Goal: Information Seeking & Learning: Learn about a topic

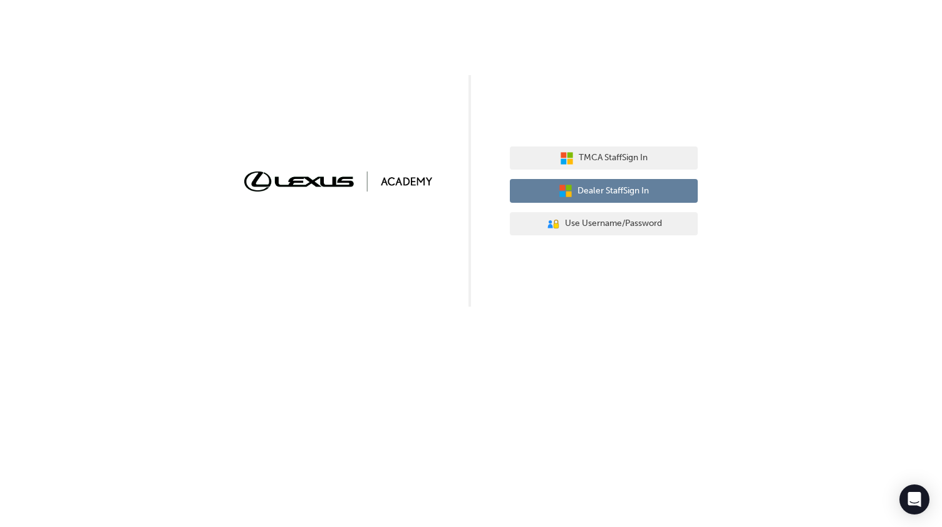
click at [628, 193] on span "Dealer Staff Sign In" at bounding box center [612, 191] width 71 height 14
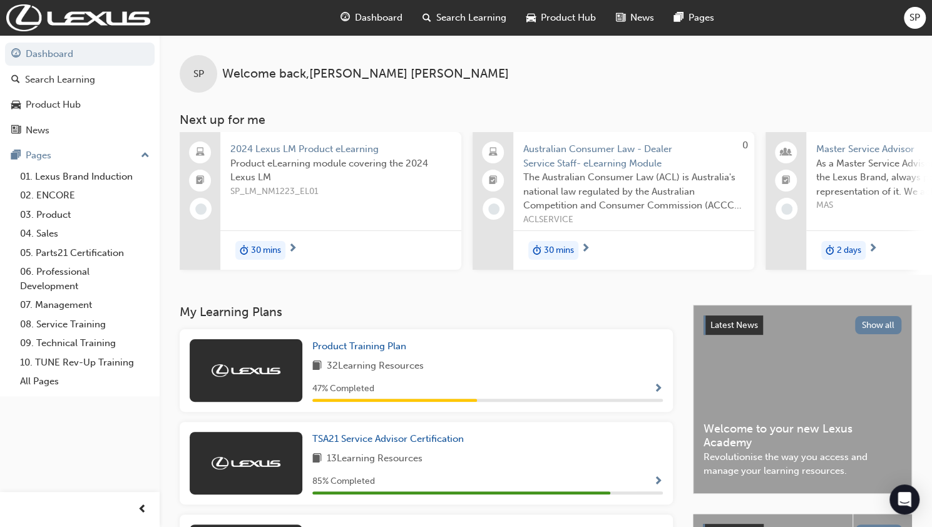
click at [492, 23] on span "Search Learning" at bounding box center [471, 18] width 70 height 14
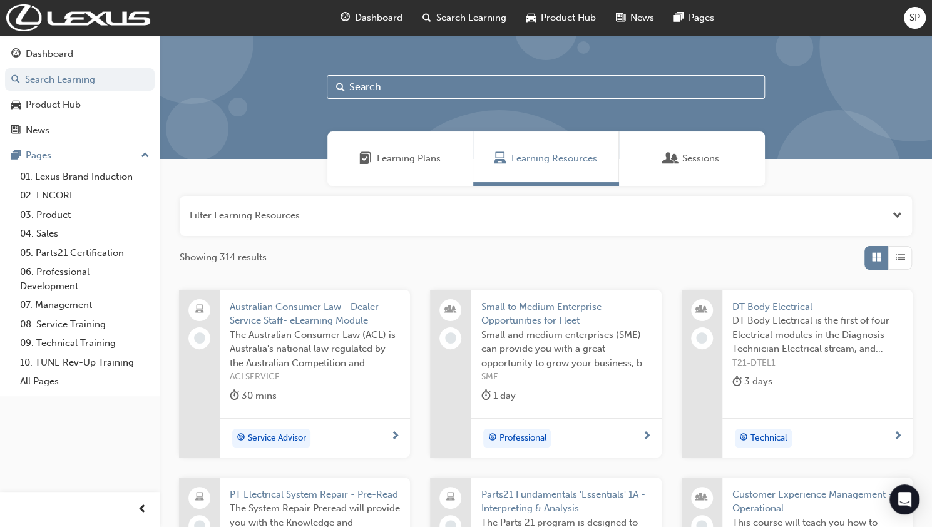
click at [477, 94] on input "text" at bounding box center [546, 87] width 438 height 24
click at [462, 72] on div at bounding box center [546, 97] width 773 height 124
click at [460, 95] on input "text" at bounding box center [546, 87] width 438 height 24
type input "lbx"
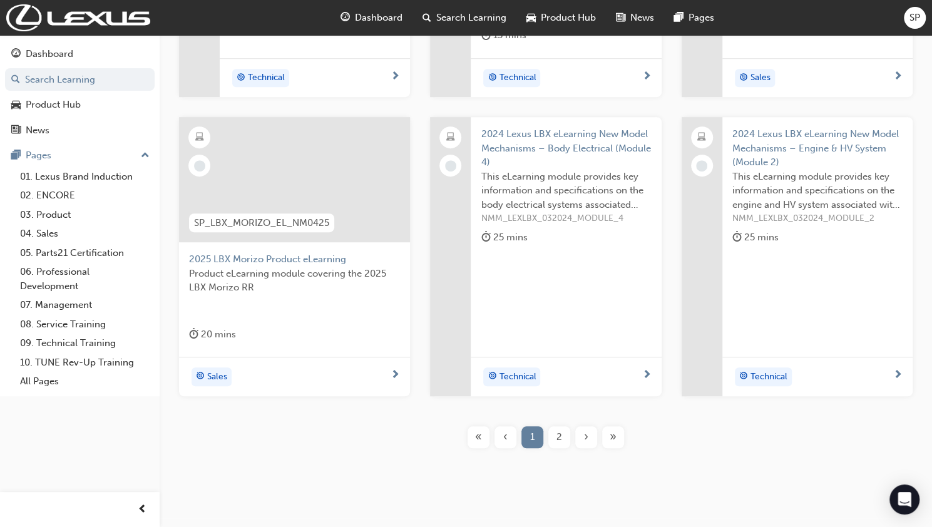
scroll to position [376, 0]
click at [309, 233] on div "SP_LBX_MORIZO_EL_NM0425" at bounding box center [261, 221] width 165 height 39
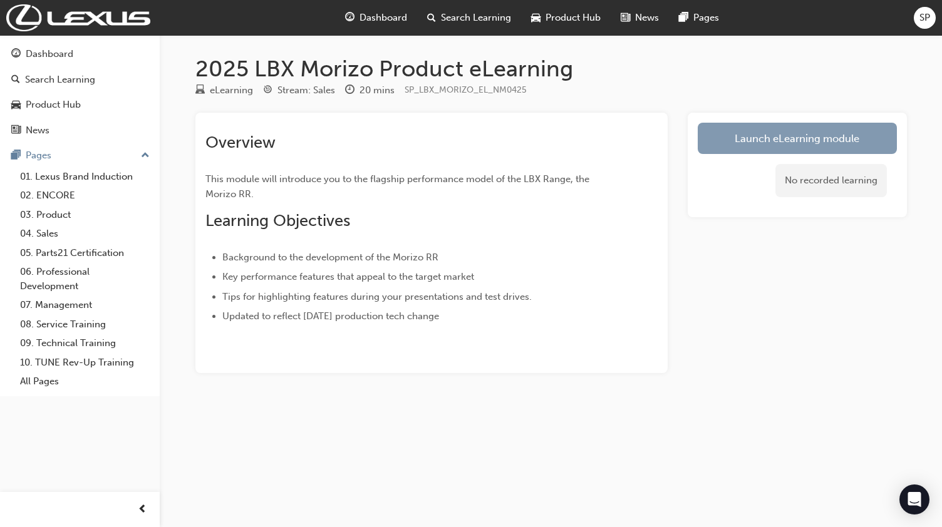
click at [818, 138] on link "Launch eLearning module" at bounding box center [797, 138] width 199 height 31
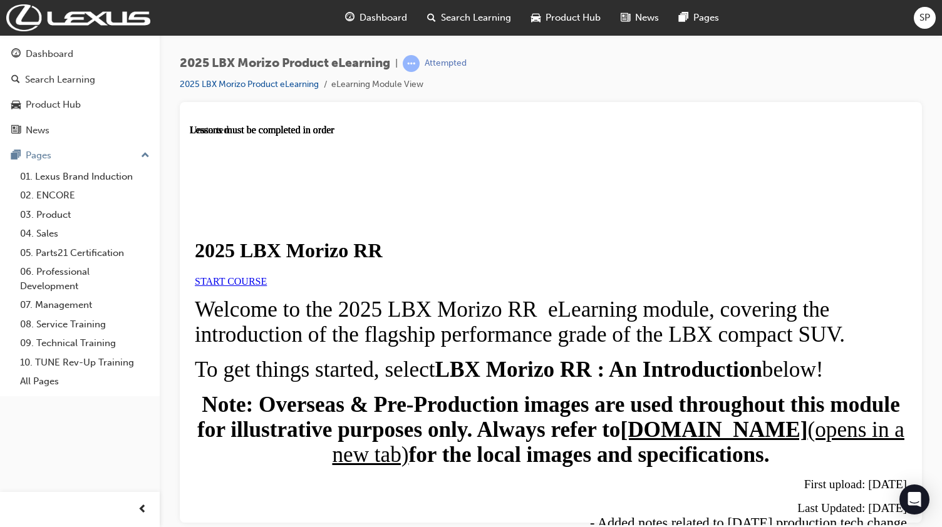
scroll to position [63, 0]
click at [267, 276] on span "START COURSE" at bounding box center [231, 281] width 72 height 11
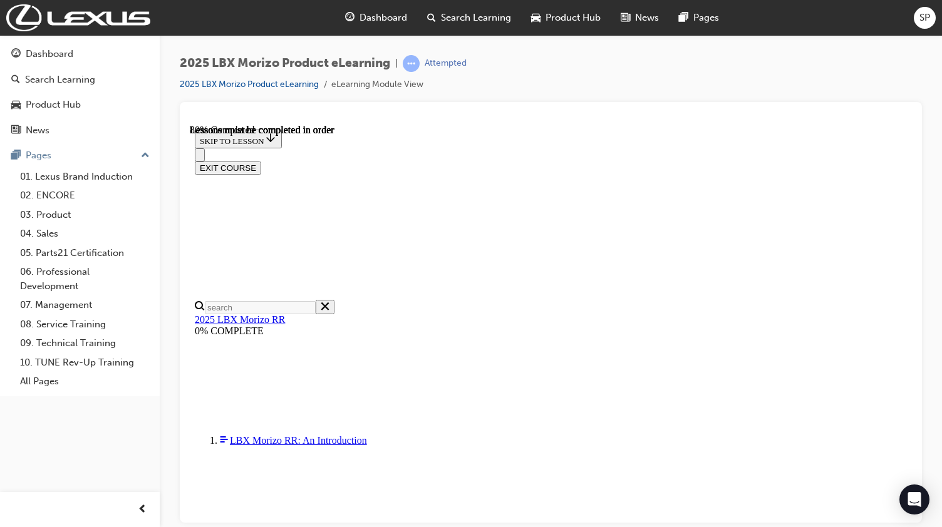
scroll to position [1172, 0]
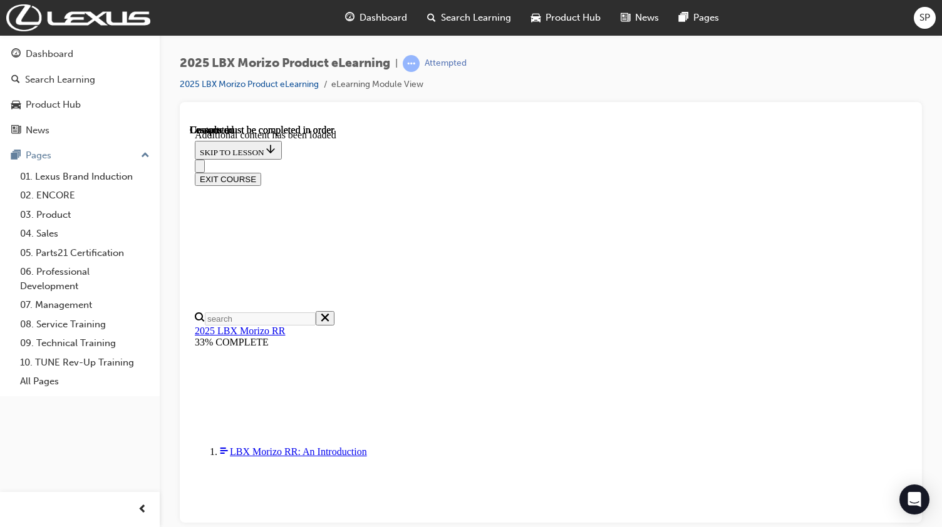
scroll to position [1948, 0]
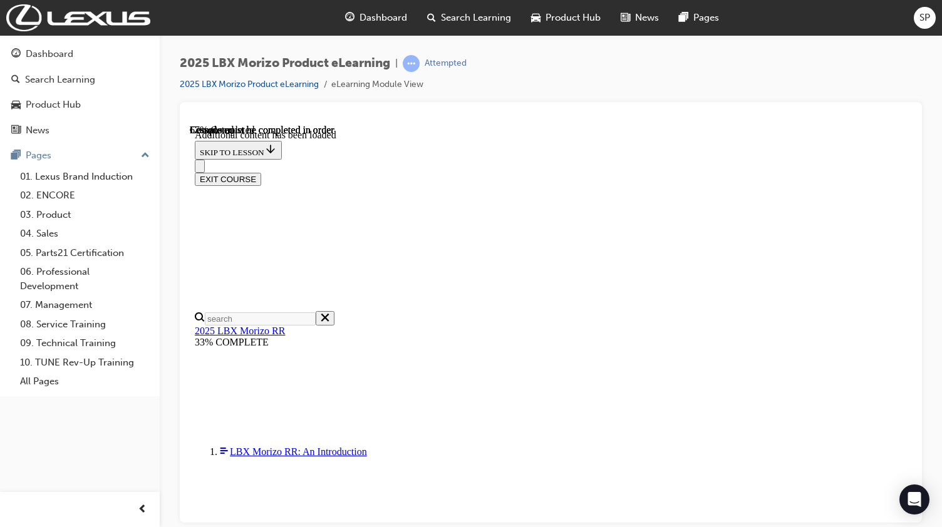
drag, startPoint x: 837, startPoint y: 163, endPoint x: 830, endPoint y: 198, distance: 35.7
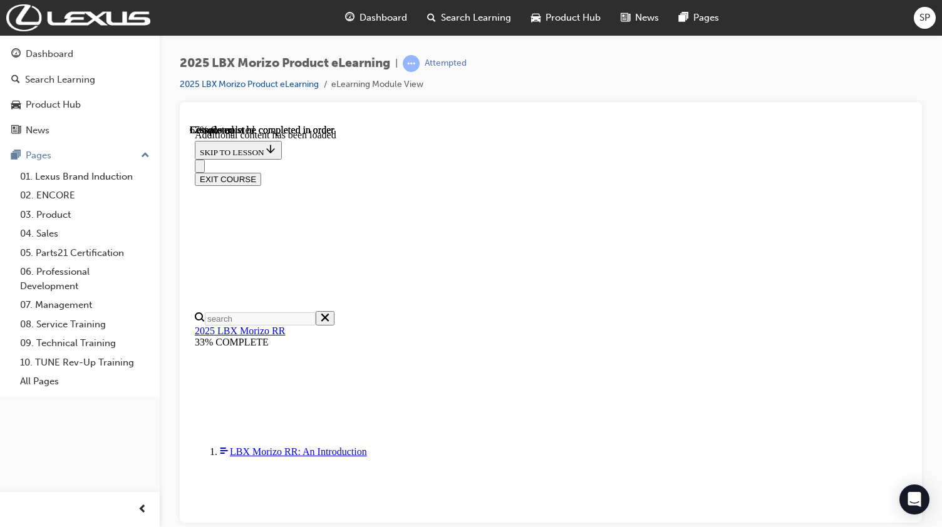
scroll to position [957, 0]
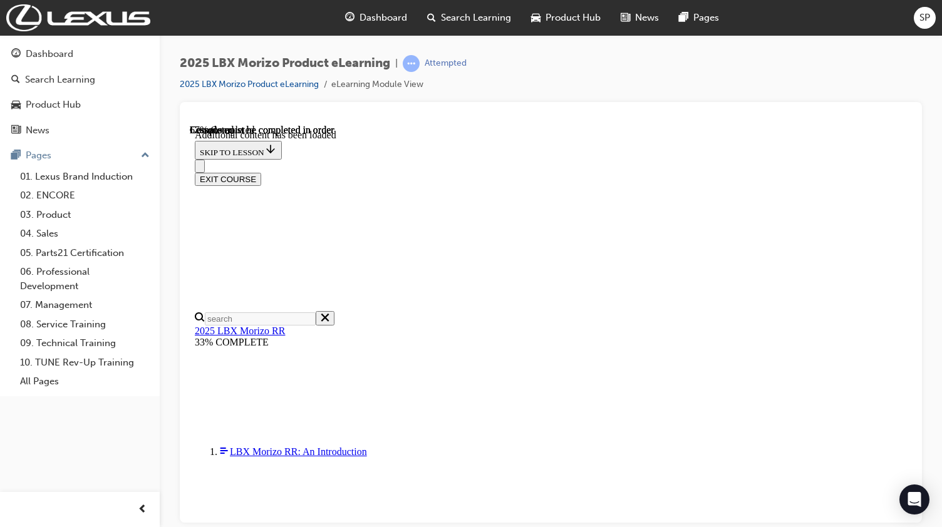
scroll to position [698, 0]
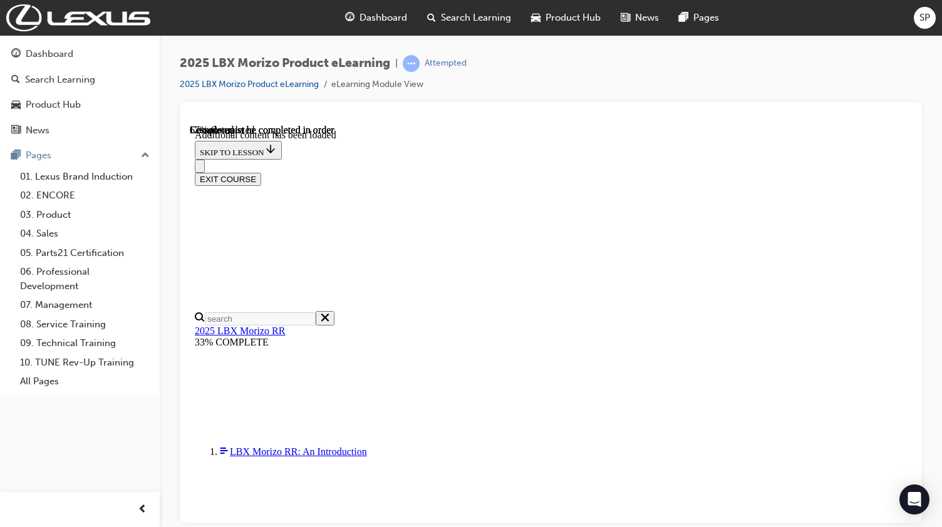
scroll to position [1262, 0]
drag, startPoint x: 549, startPoint y: 328, endPoint x: 575, endPoint y: 328, distance: 26.3
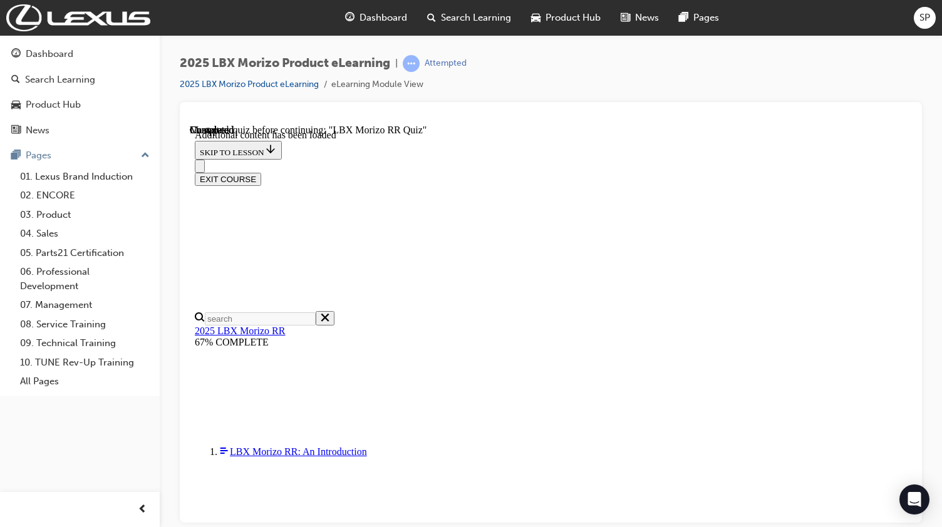
scroll to position [832, 0]
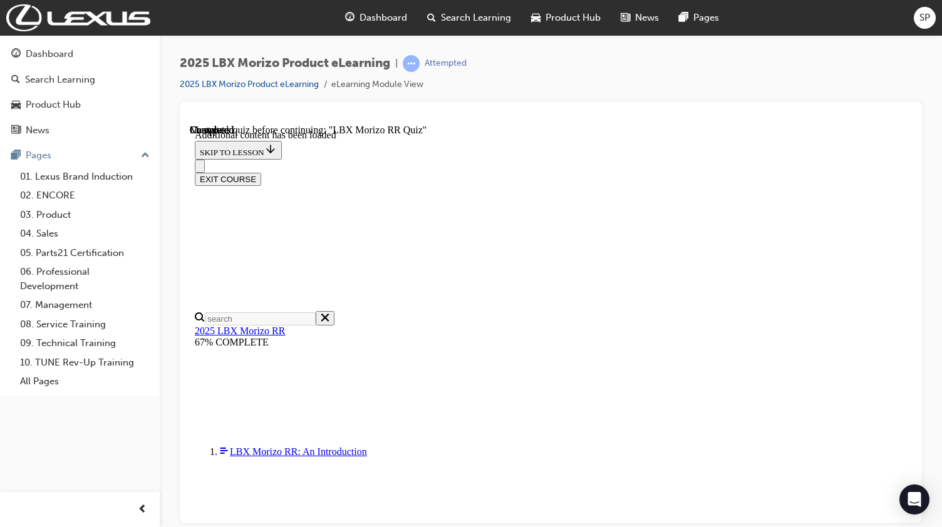
drag, startPoint x: 810, startPoint y: 257, endPoint x: 824, endPoint y: 279, distance: 25.9
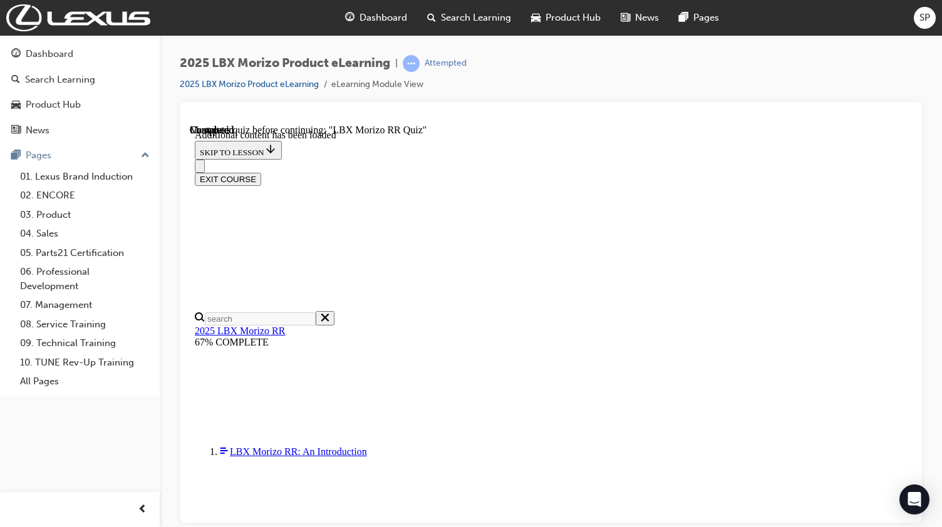
scroll to position [43, 0]
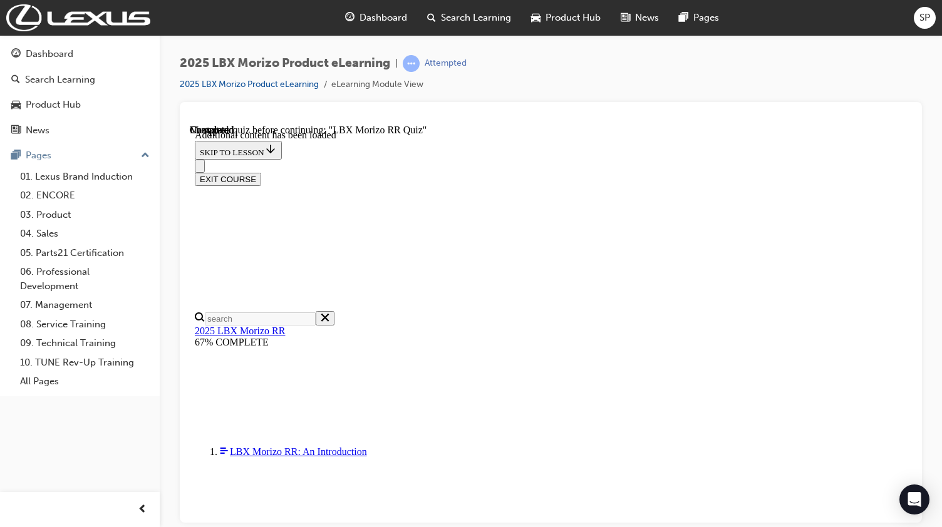
radio input "true"
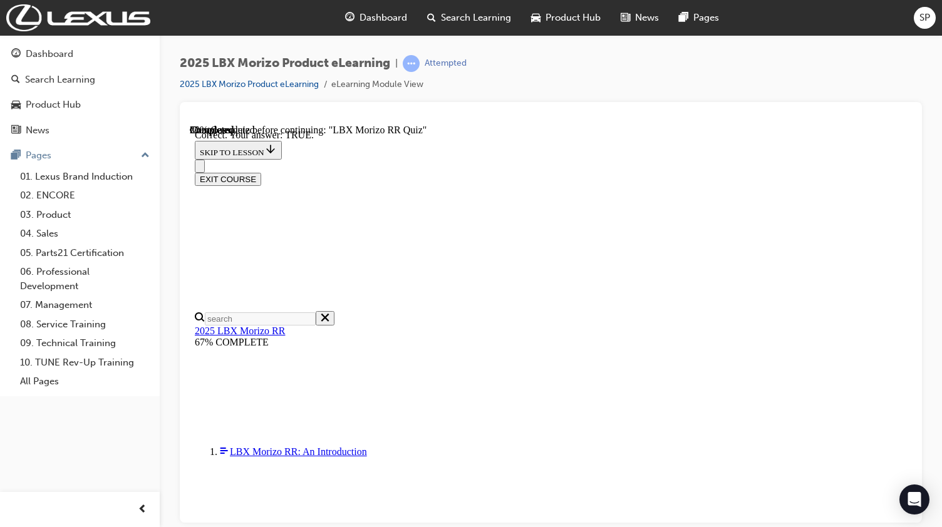
radio input "true"
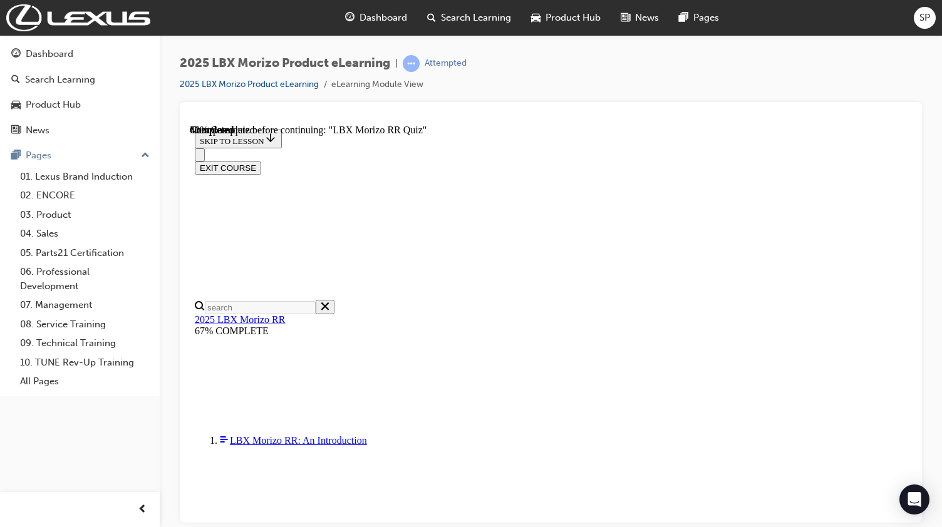
scroll to position [383, 0]
radio input "true"
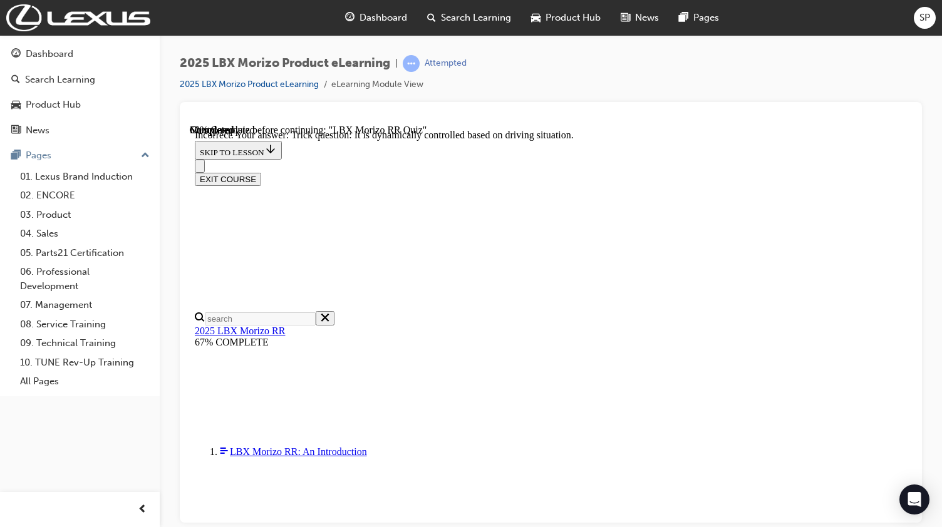
scroll to position [484, 0]
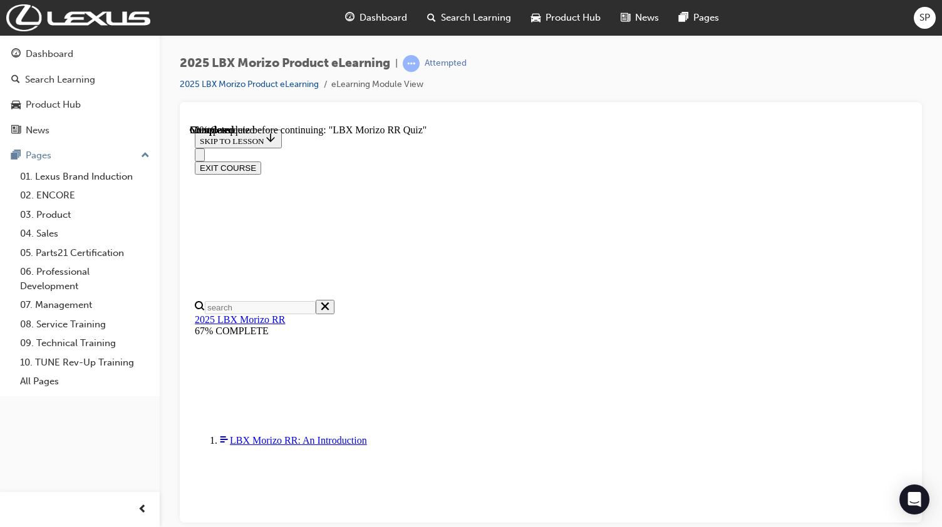
scroll to position [250, 0]
radio input "true"
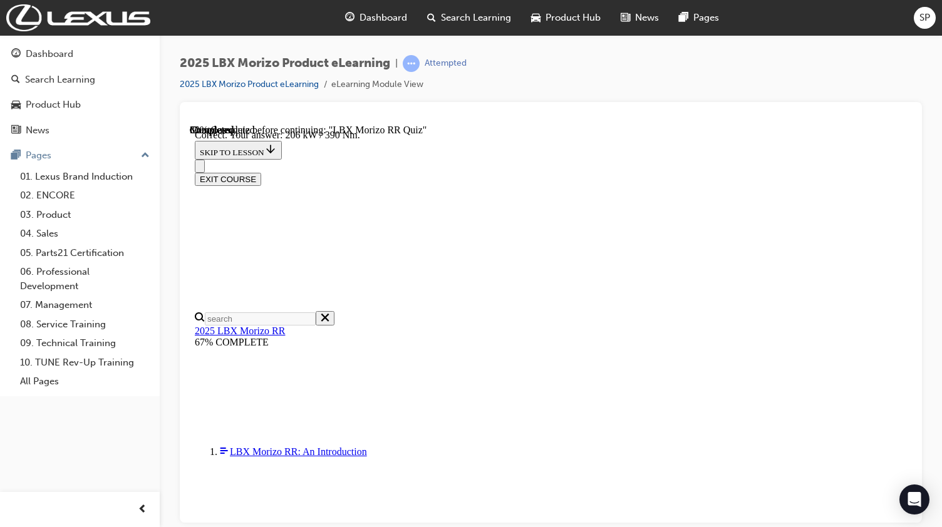
scroll to position [434, 0]
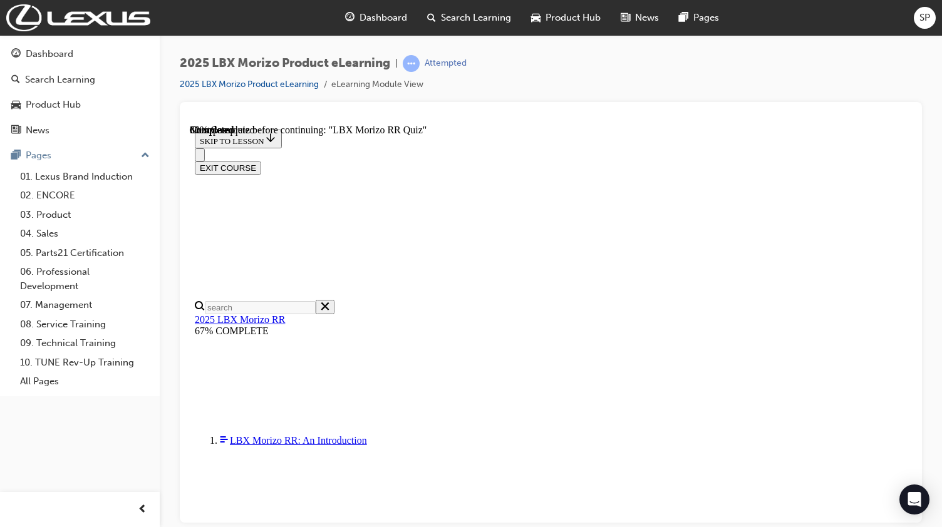
scroll to position [250, 0]
radio input "true"
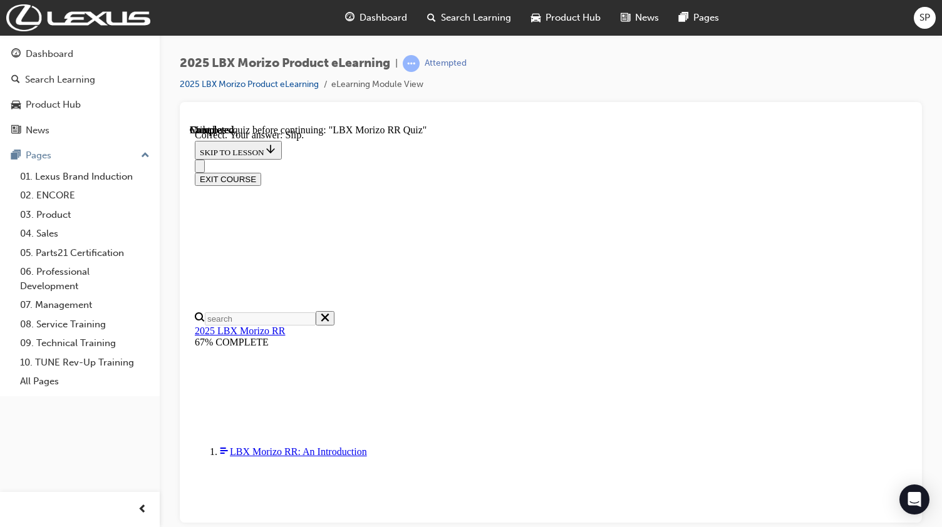
scroll to position [440, 0]
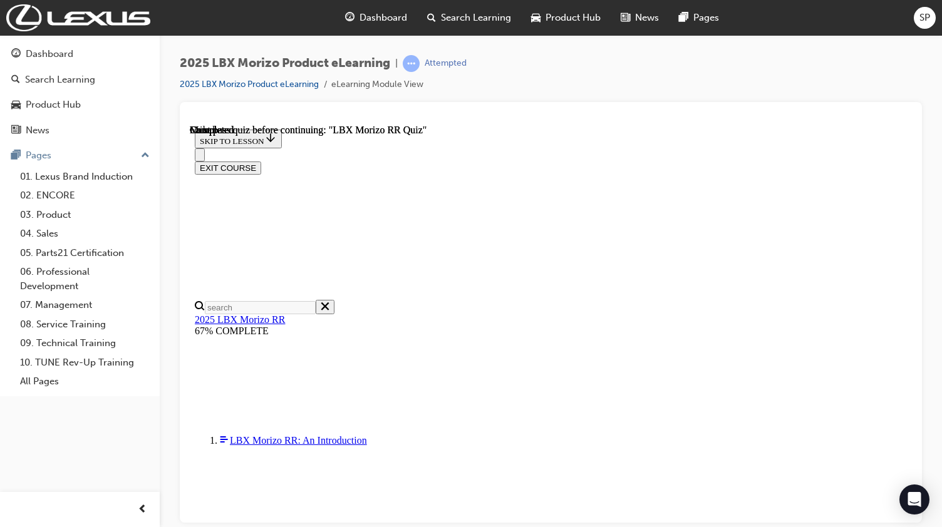
scroll to position [288, 0]
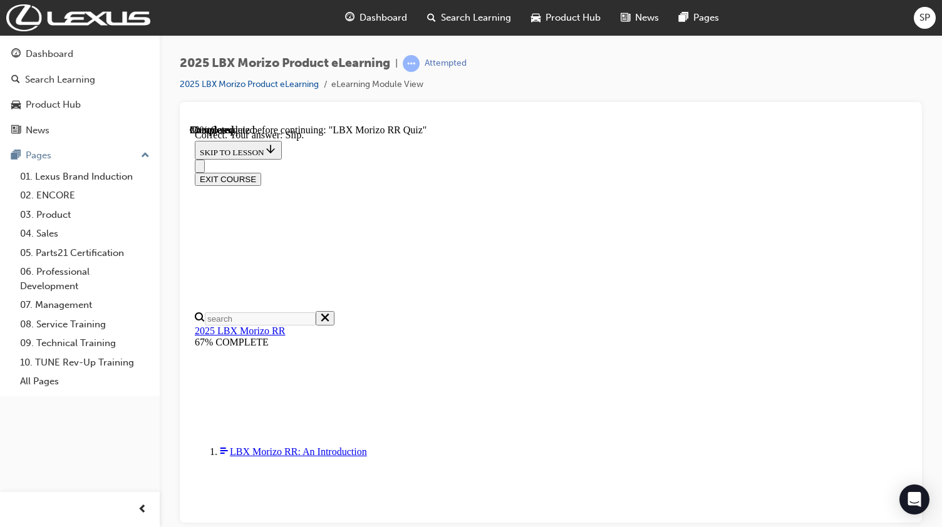
scroll to position [440, 0]
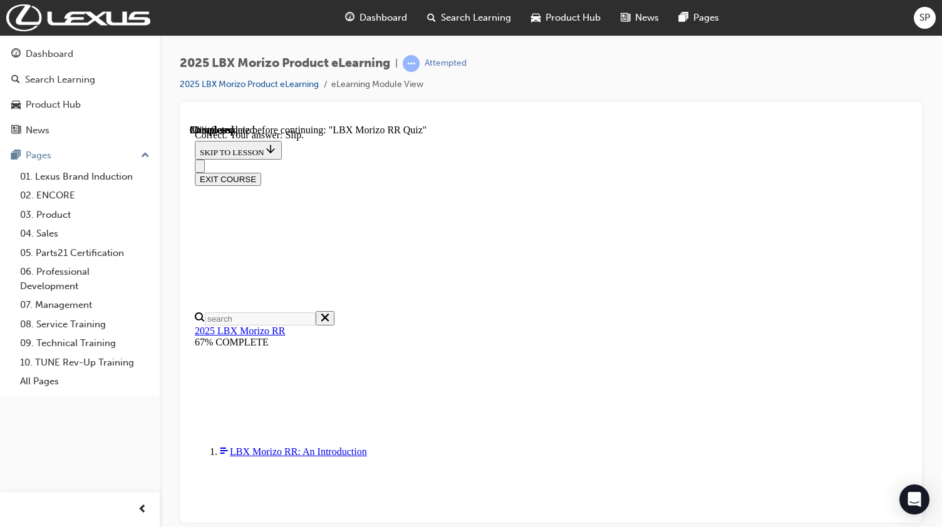
radio input "true"
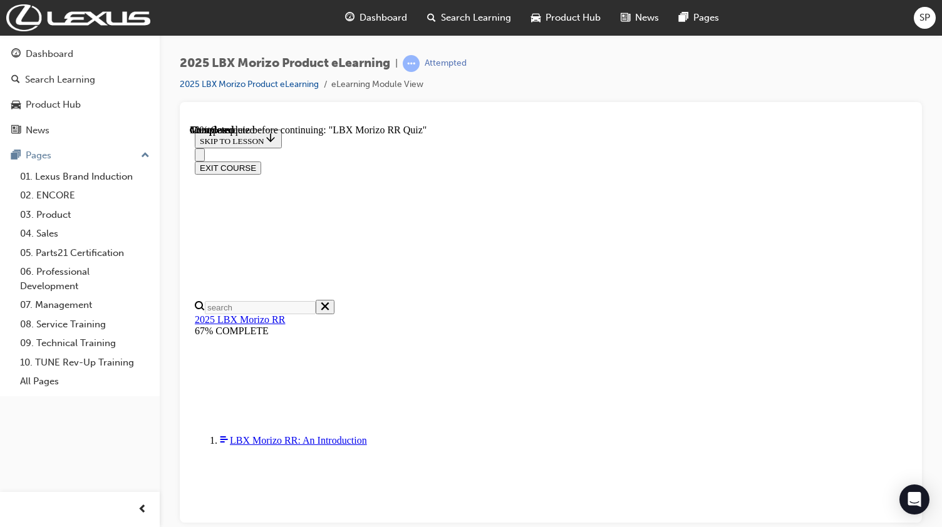
scroll to position [250, 0]
radio input "true"
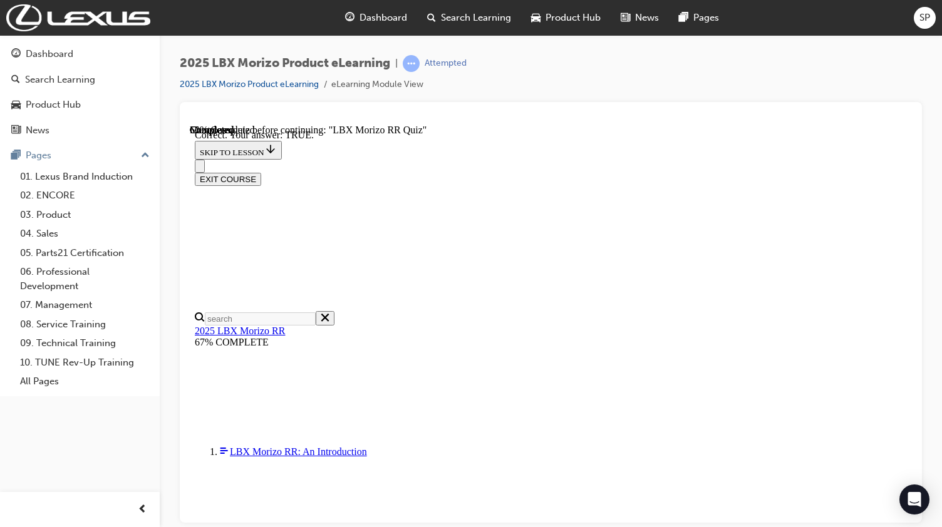
scroll to position [409, 0]
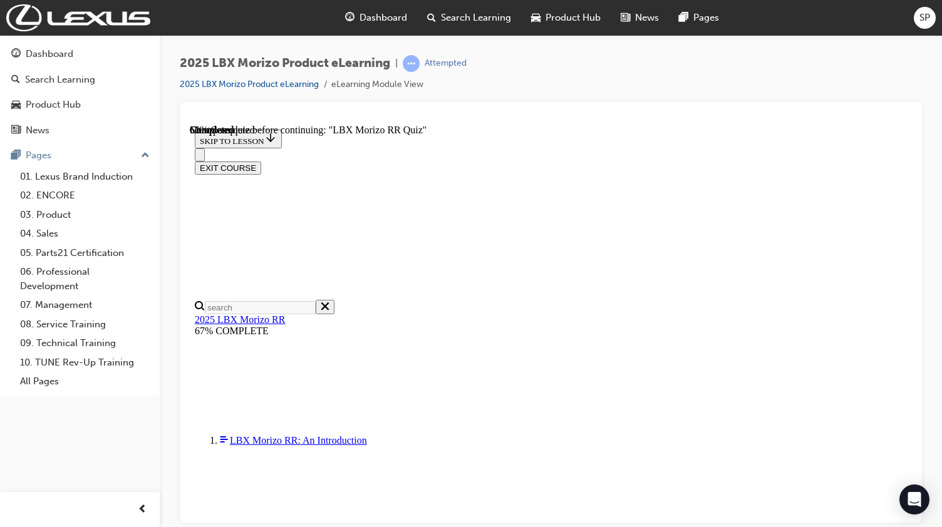
scroll to position [125, 0]
radio input "true"
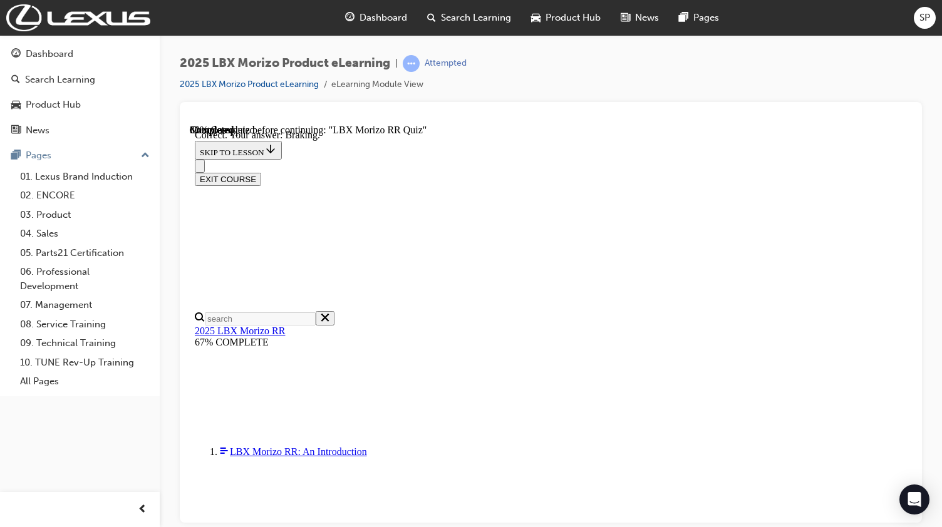
scroll to position [260, 0]
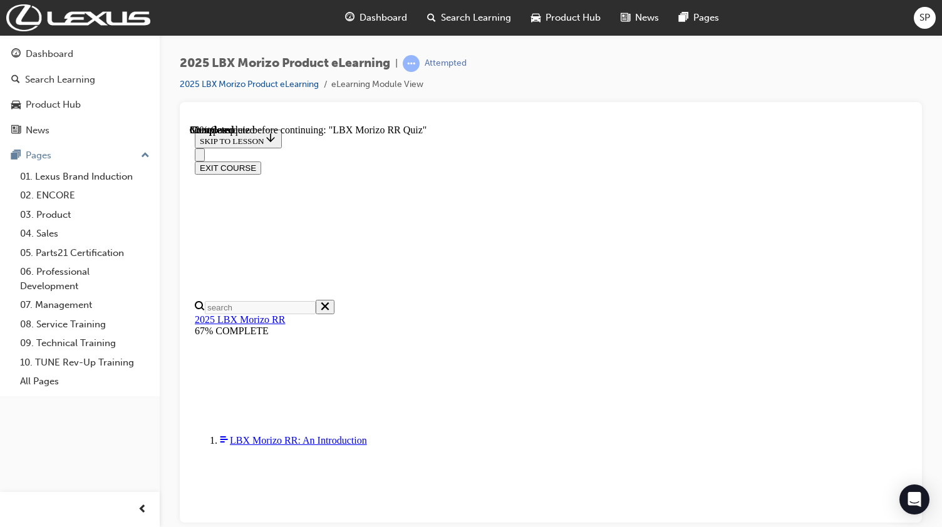
scroll to position [281, 0]
radio input "true"
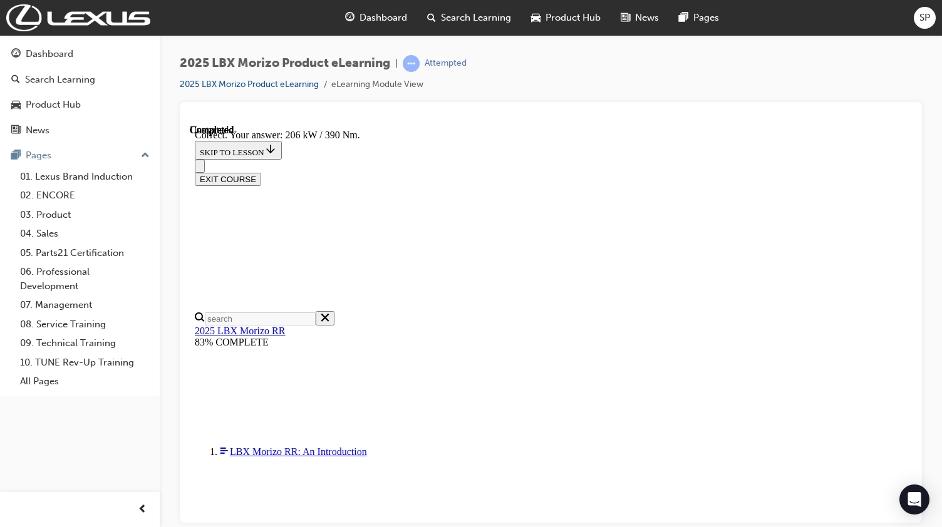
scroll to position [434, 0]
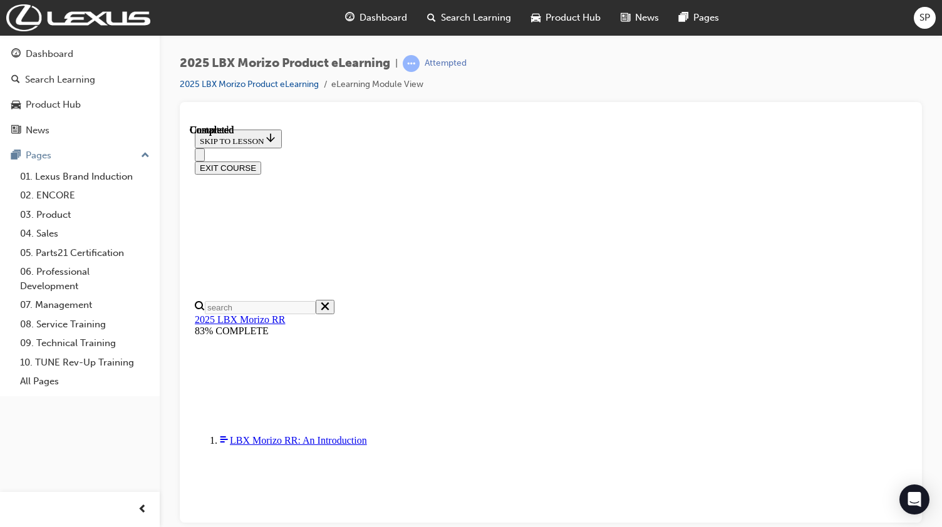
scroll to position [288, 0]
click at [261, 161] on button "EXIT COURSE" at bounding box center [228, 167] width 66 height 13
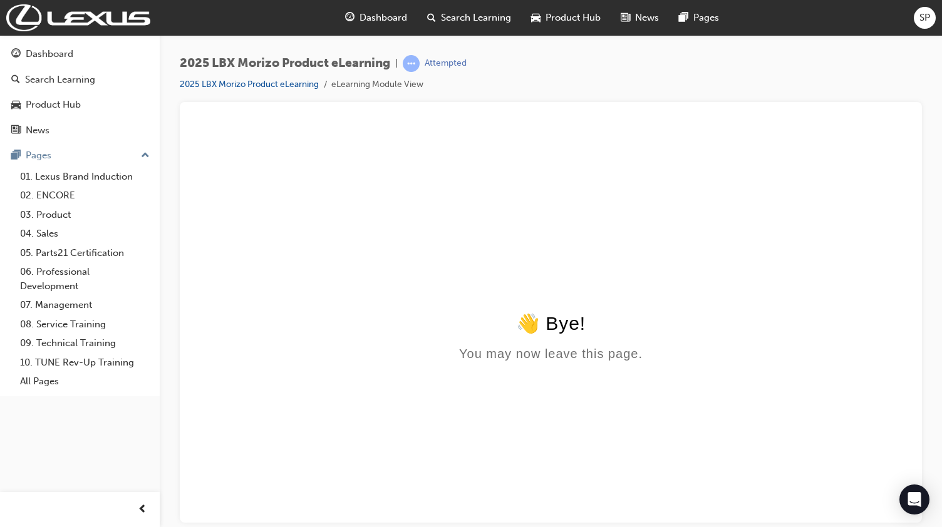
scroll to position [0, 0]
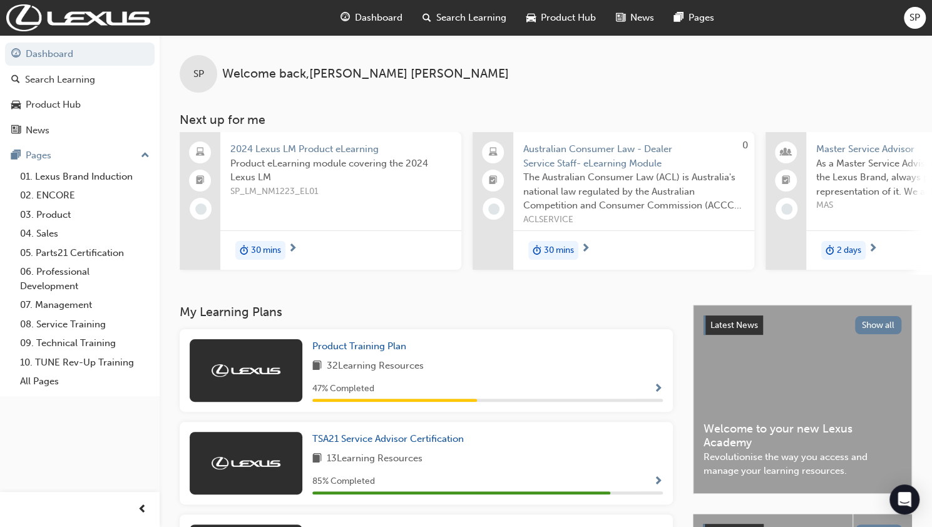
click at [438, 21] on span "Search Learning" at bounding box center [471, 18] width 70 height 14
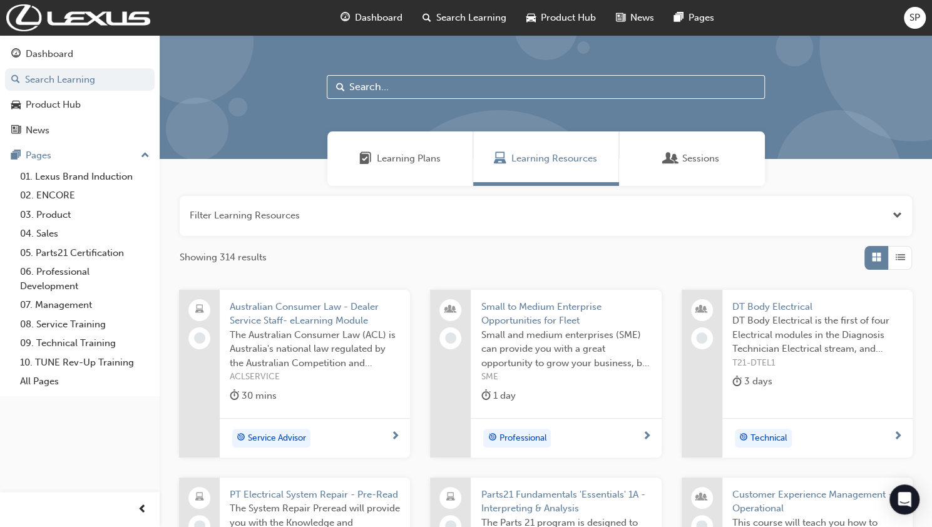
click at [419, 89] on input "text" at bounding box center [546, 87] width 438 height 24
type input "lbx"
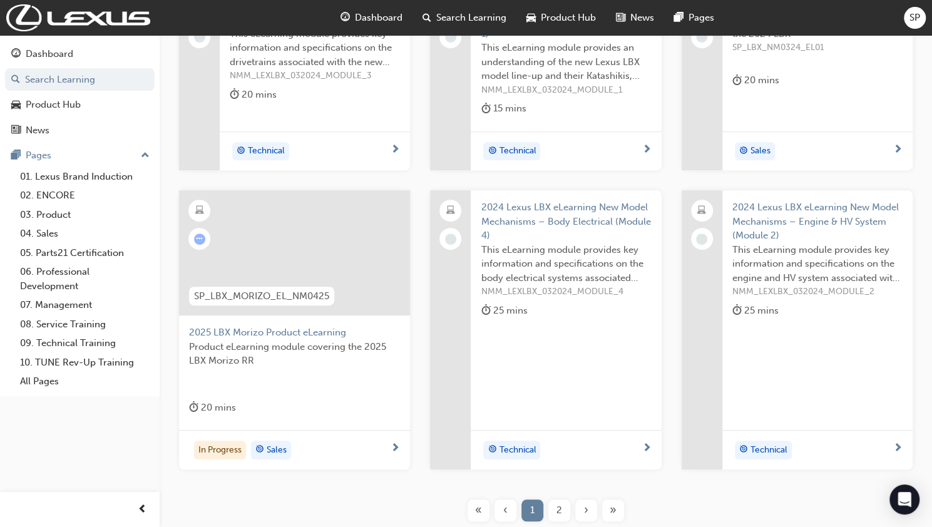
scroll to position [313, 0]
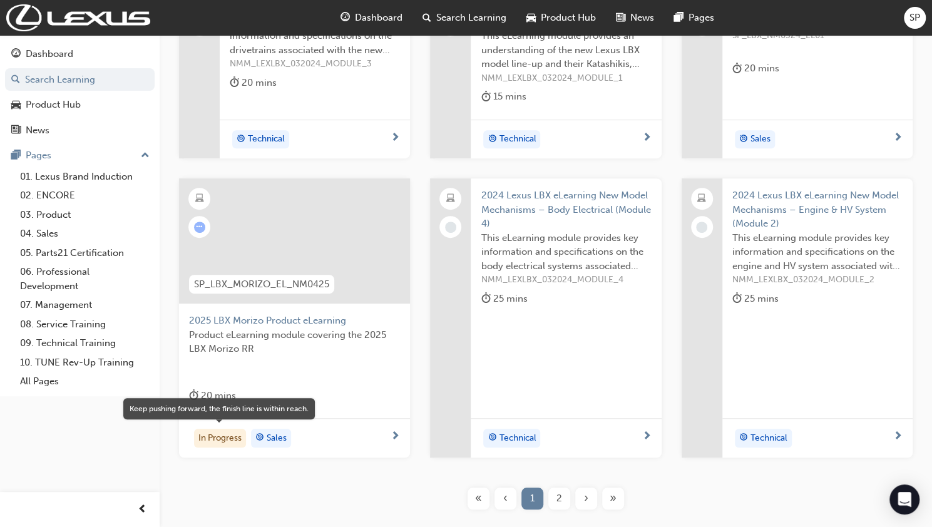
click at [230, 437] on div "In Progress" at bounding box center [220, 438] width 52 height 19
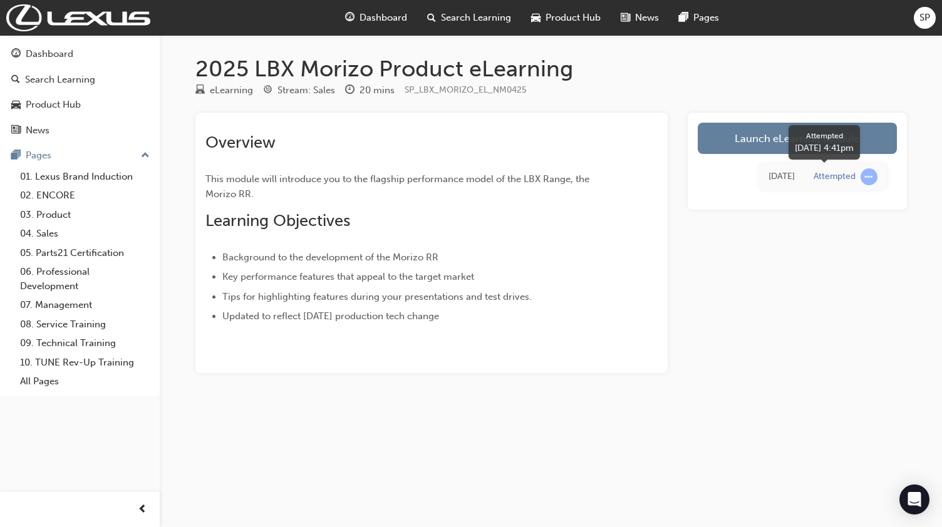
click at [848, 178] on div "Attempted" at bounding box center [834, 177] width 42 height 12
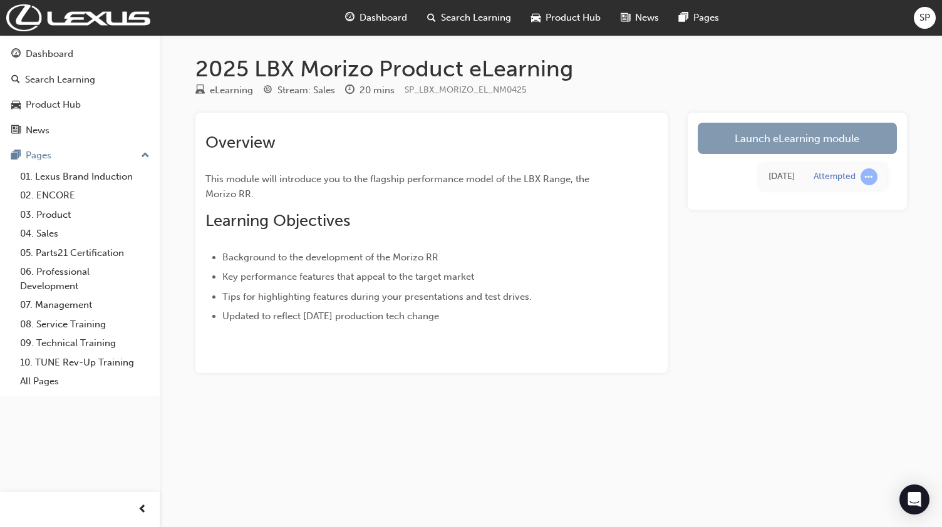
click at [718, 142] on link "Launch eLearning module" at bounding box center [797, 138] width 199 height 31
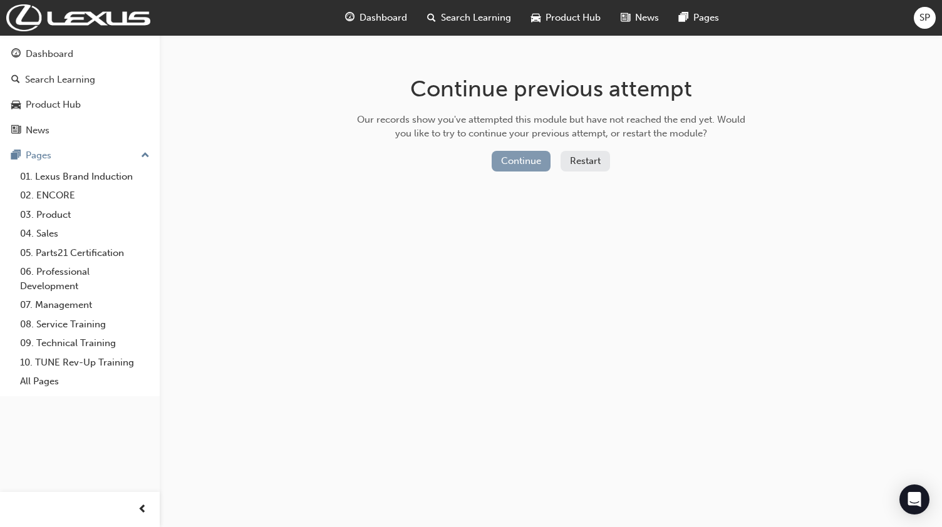
click at [533, 162] on button "Continue" at bounding box center [521, 161] width 59 height 21
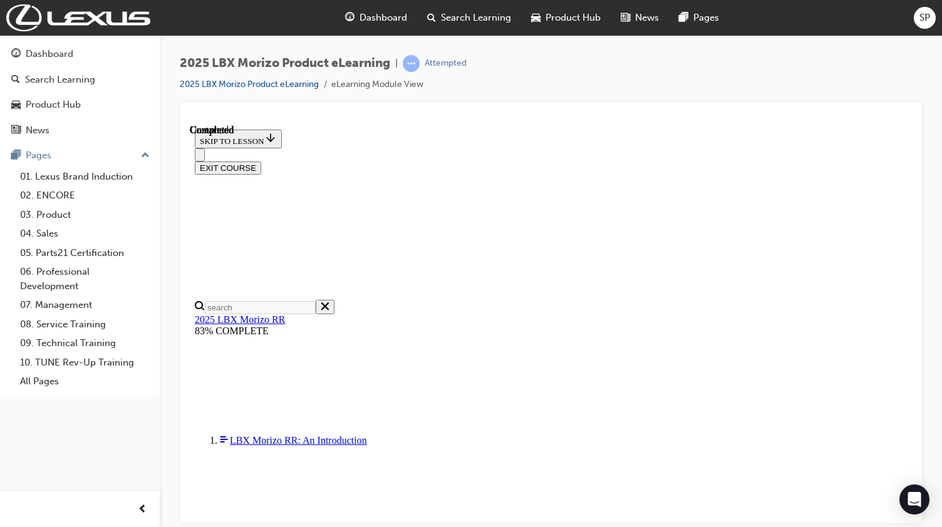
scroll to position [288, 0]
click at [261, 161] on button "EXIT COURSE" at bounding box center [228, 167] width 66 height 13
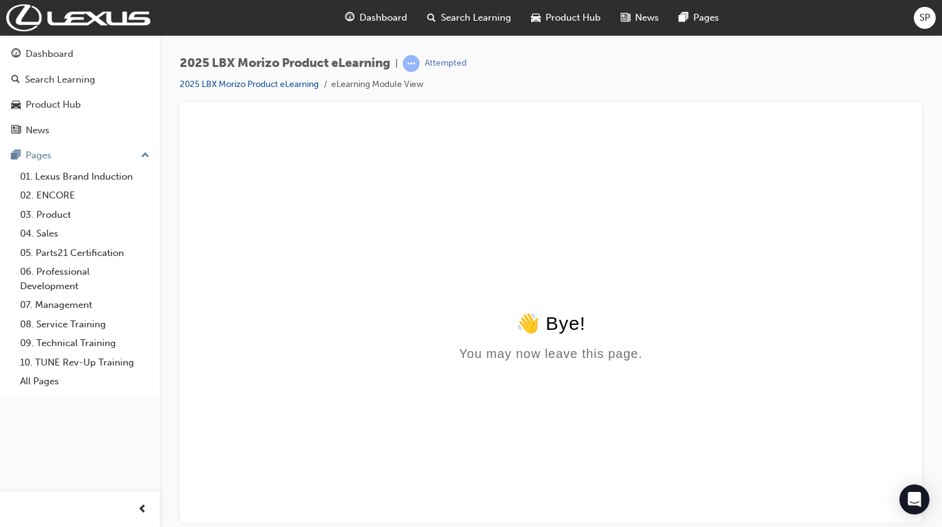
scroll to position [0, 0]
